Goal: Use online tool/utility: Utilize a website feature to perform a specific function

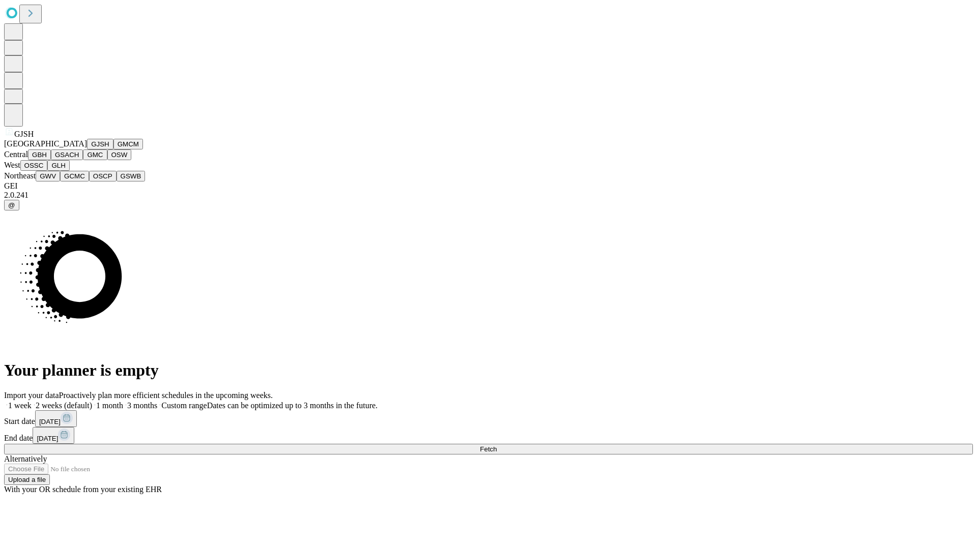
click at [87, 150] on button "GJSH" at bounding box center [100, 144] width 26 height 11
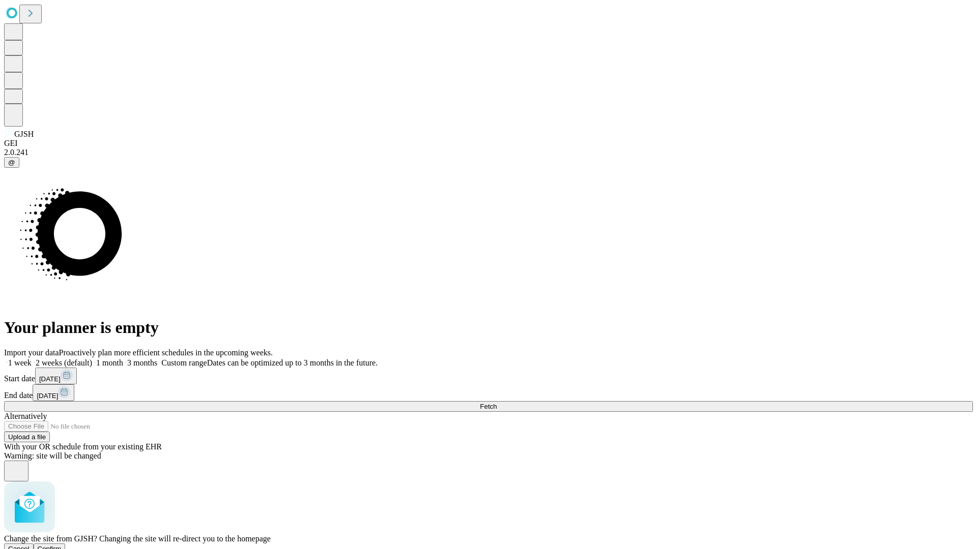
click at [62, 545] on span "Confirm" at bounding box center [50, 549] width 24 height 8
click at [123, 359] on label "1 month" at bounding box center [107, 363] width 31 height 9
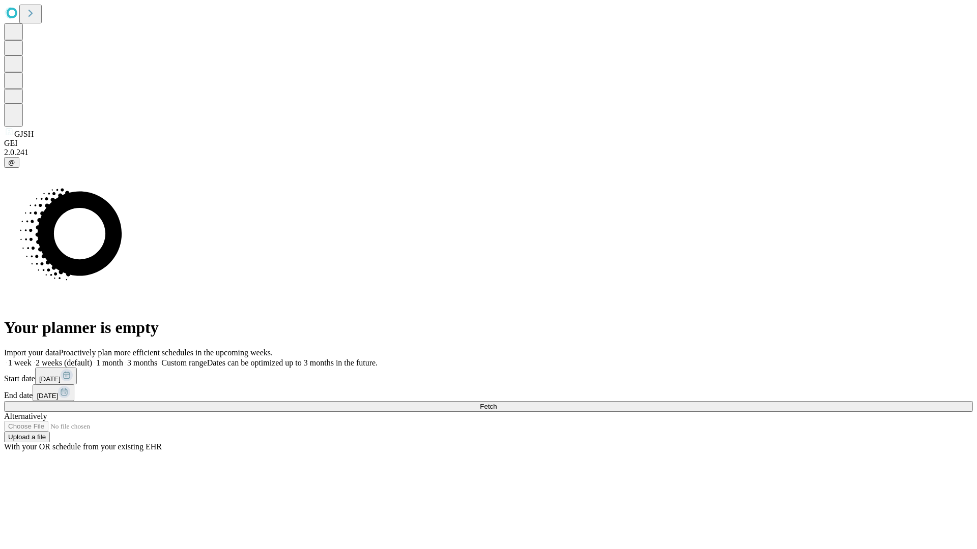
click at [497, 403] on span "Fetch" at bounding box center [488, 407] width 17 height 8
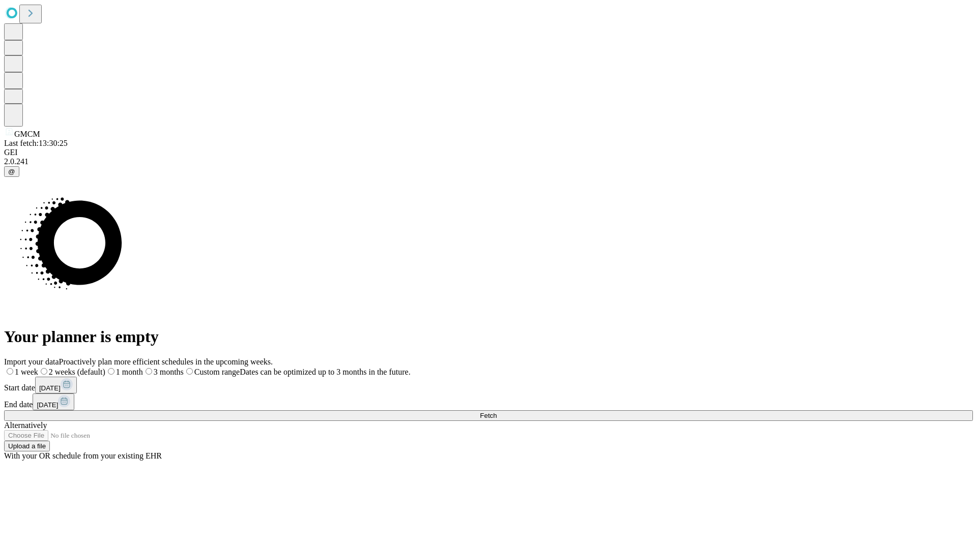
click at [143, 368] on label "1 month" at bounding box center [124, 372] width 38 height 9
click at [497, 412] on span "Fetch" at bounding box center [488, 416] width 17 height 8
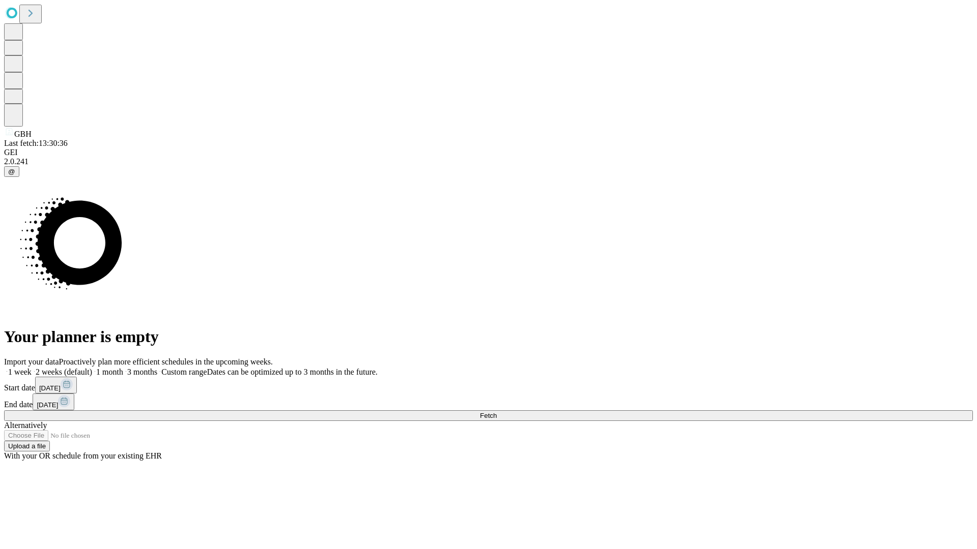
click at [123, 368] on label "1 month" at bounding box center [107, 372] width 31 height 9
click at [497, 412] on span "Fetch" at bounding box center [488, 416] width 17 height 8
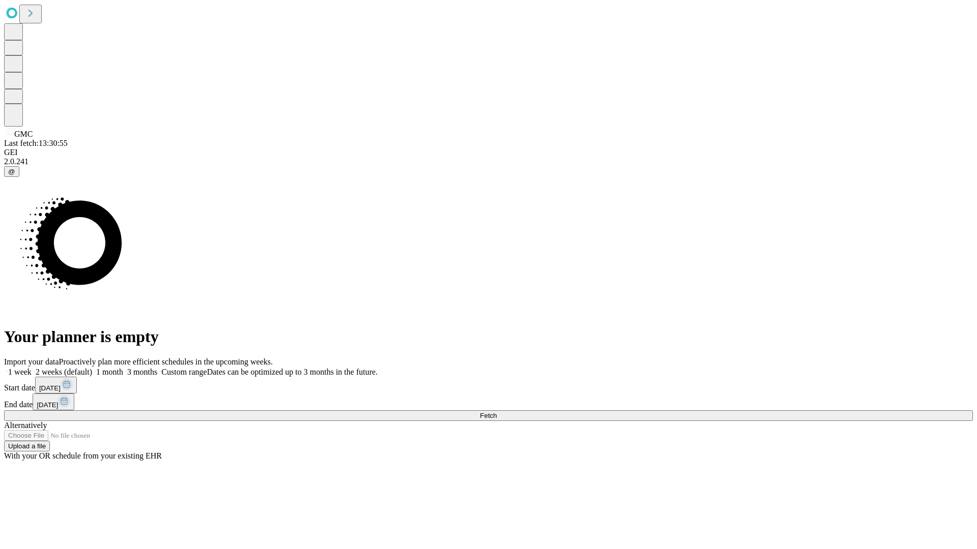
click at [123, 368] on label "1 month" at bounding box center [107, 372] width 31 height 9
click at [497, 412] on span "Fetch" at bounding box center [488, 416] width 17 height 8
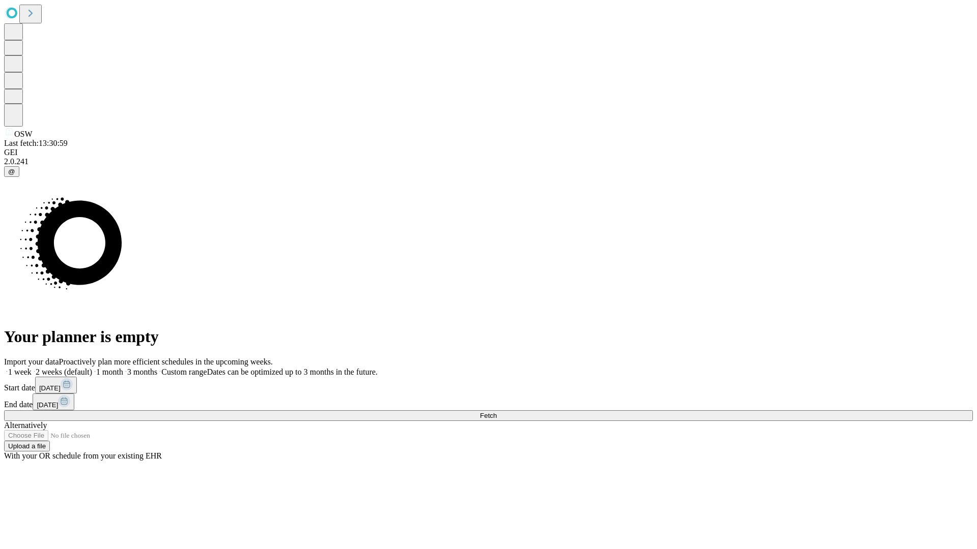
click at [123, 368] on label "1 month" at bounding box center [107, 372] width 31 height 9
click at [497, 412] on span "Fetch" at bounding box center [488, 416] width 17 height 8
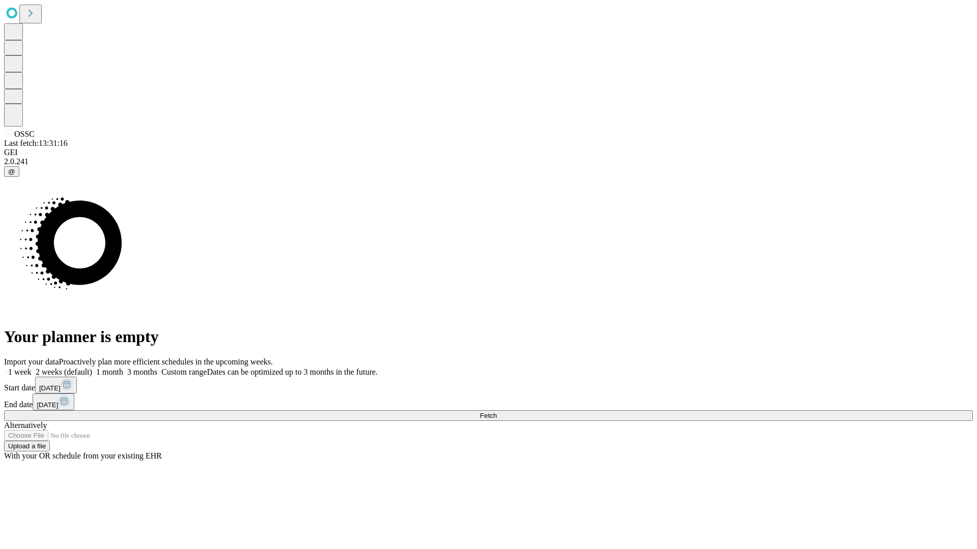
click at [497, 412] on span "Fetch" at bounding box center [488, 416] width 17 height 8
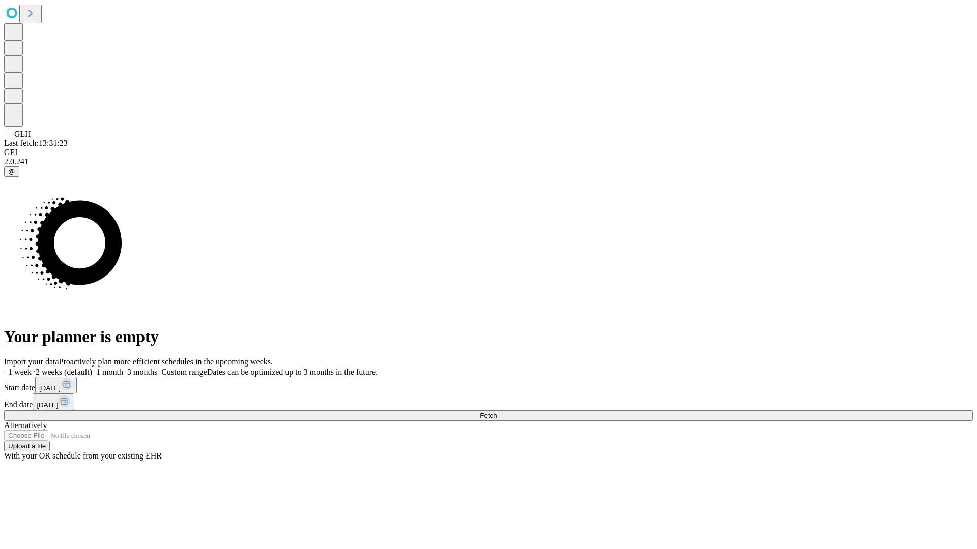
click at [123, 368] on label "1 month" at bounding box center [107, 372] width 31 height 9
click at [497, 412] on span "Fetch" at bounding box center [488, 416] width 17 height 8
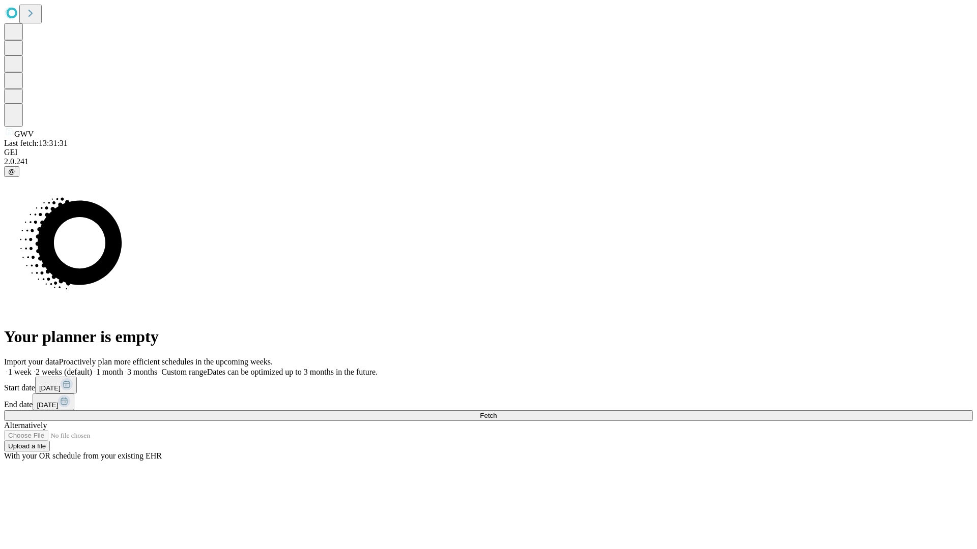
click at [123, 368] on label "1 month" at bounding box center [107, 372] width 31 height 9
click at [497, 412] on span "Fetch" at bounding box center [488, 416] width 17 height 8
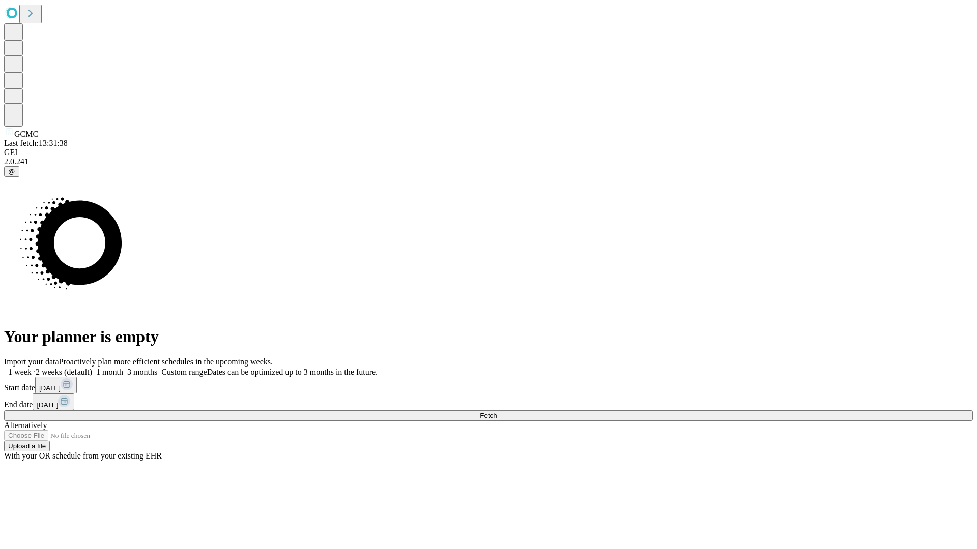
click at [497, 412] on span "Fetch" at bounding box center [488, 416] width 17 height 8
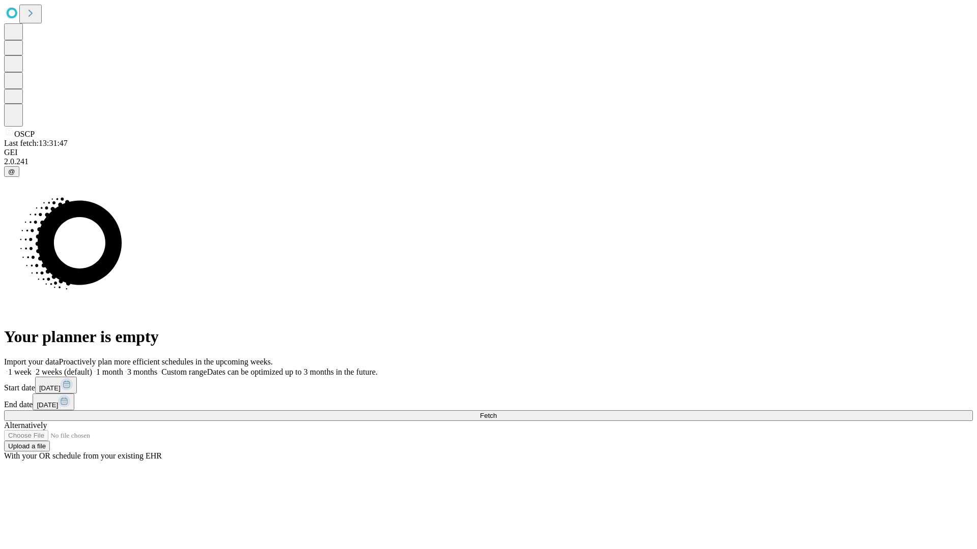
click at [123, 368] on label "1 month" at bounding box center [107, 372] width 31 height 9
click at [497, 412] on span "Fetch" at bounding box center [488, 416] width 17 height 8
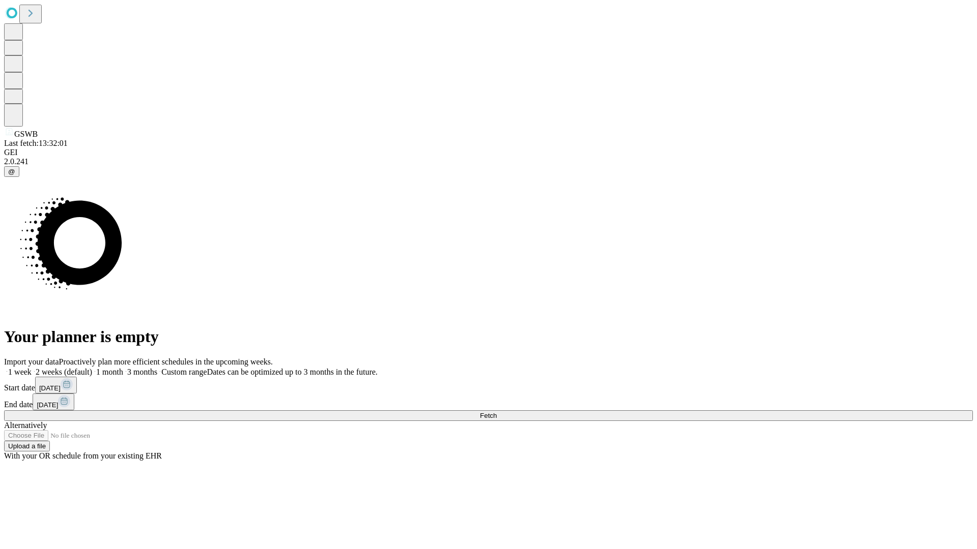
click at [497, 412] on span "Fetch" at bounding box center [488, 416] width 17 height 8
